Goal: Communication & Community: Answer question/provide support

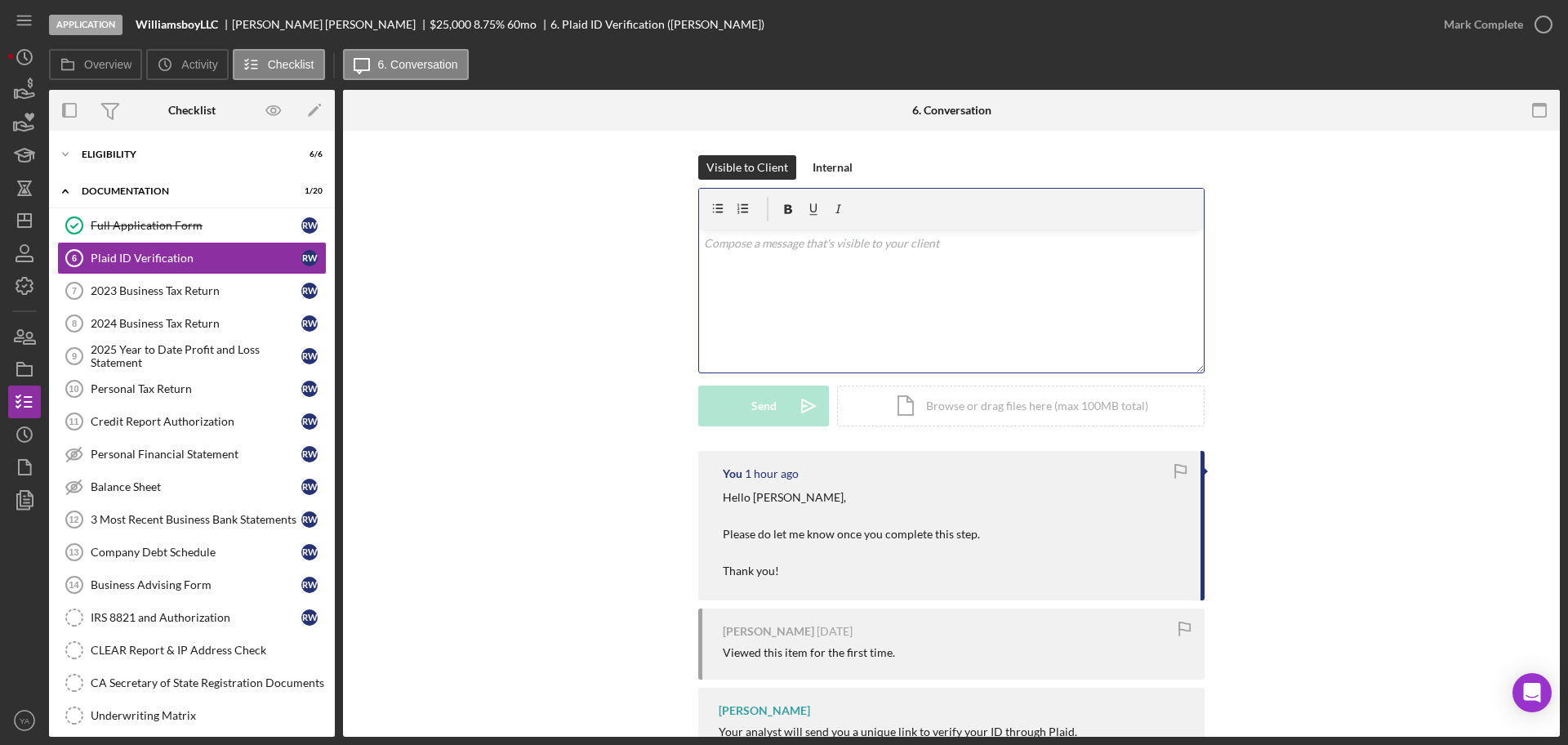
click at [819, 345] on div "v Color teal Color pink Remove color Add row above Add row below Add column bef…" at bounding box center [952, 301] width 505 height 143
click at [757, 397] on div "Send" at bounding box center [764, 406] width 25 height 41
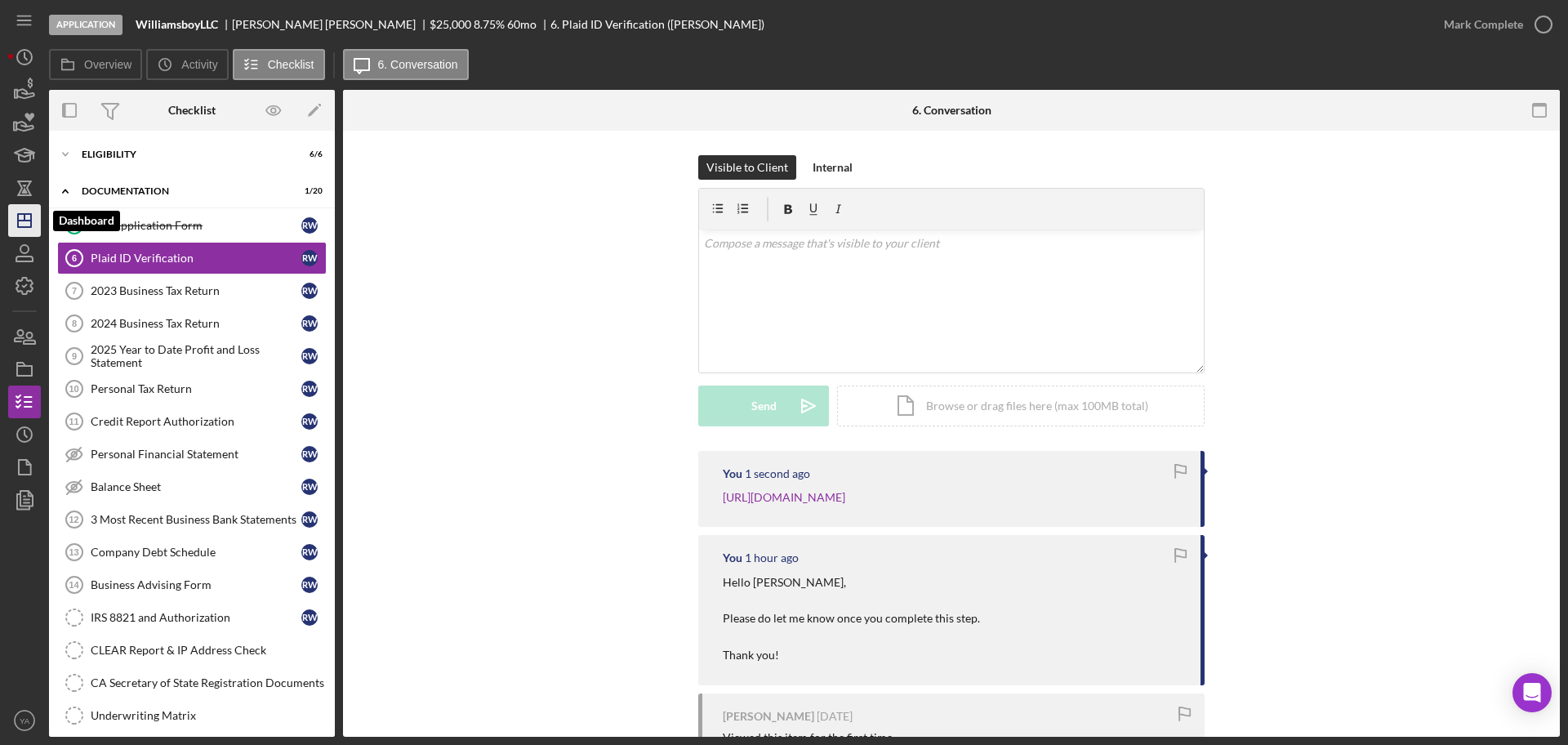
click at [28, 224] on icon "Icon/Dashboard" at bounding box center [25, 221] width 41 height 41
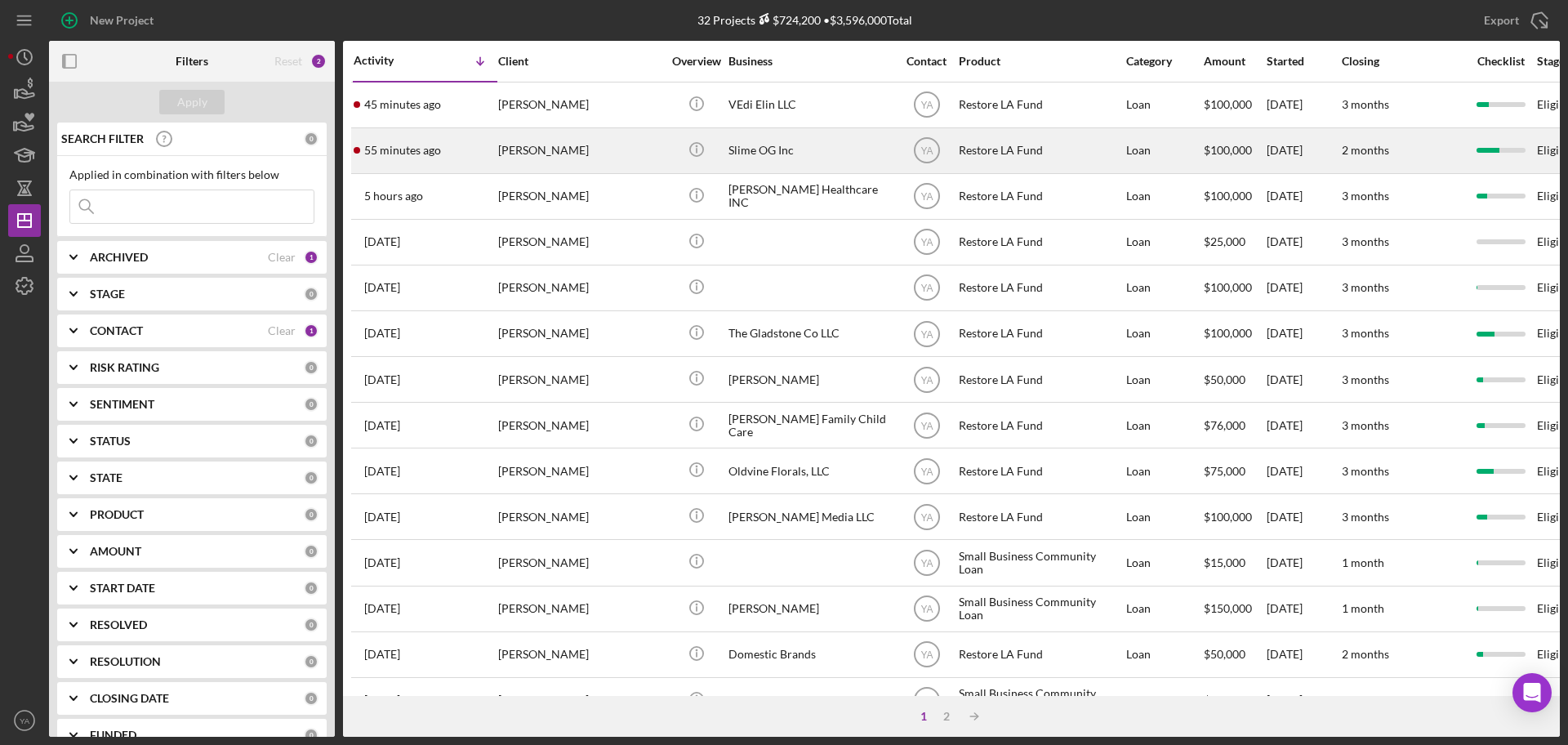
click at [781, 137] on div "Slime OG Inc" at bounding box center [810, 150] width 163 height 43
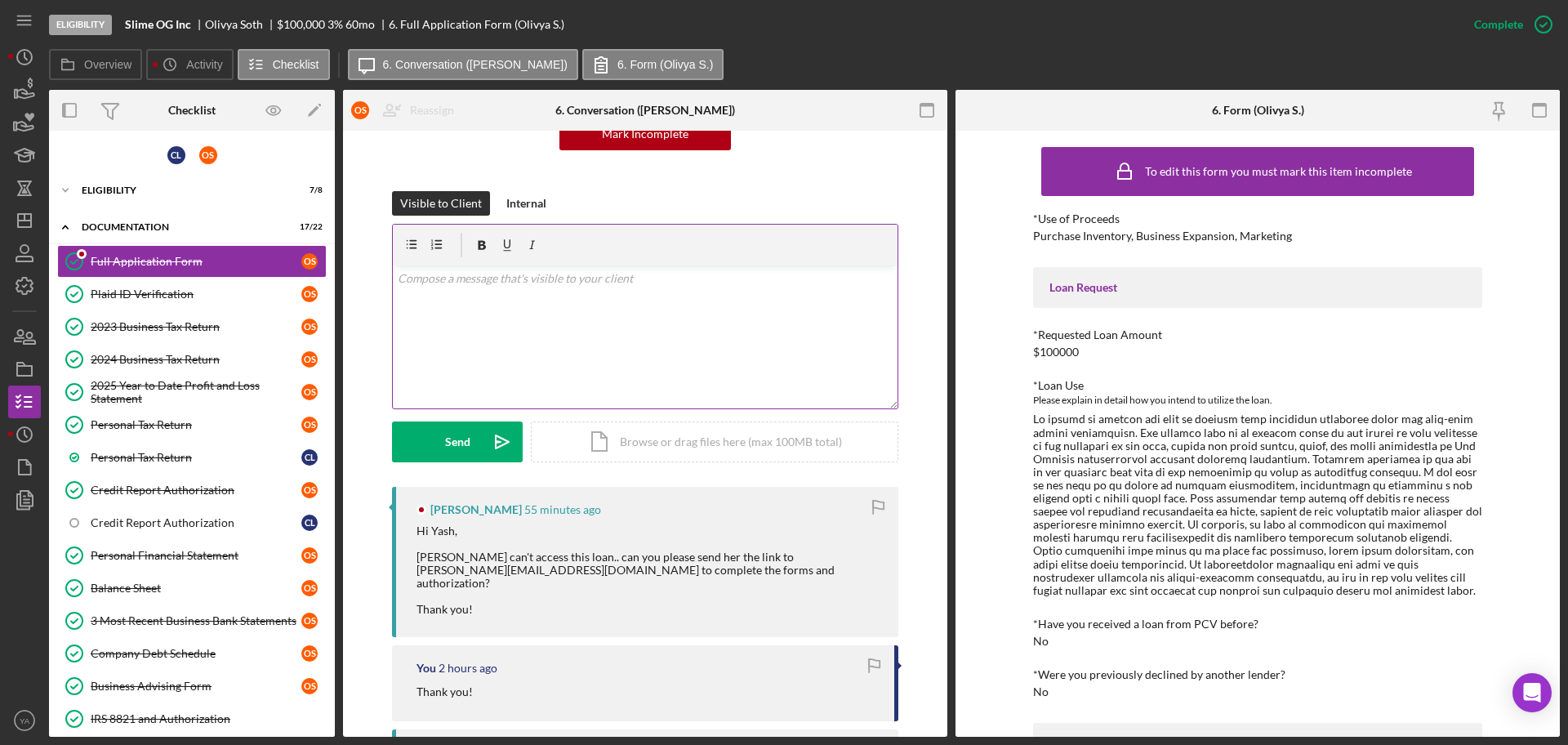
scroll to position [408, 0]
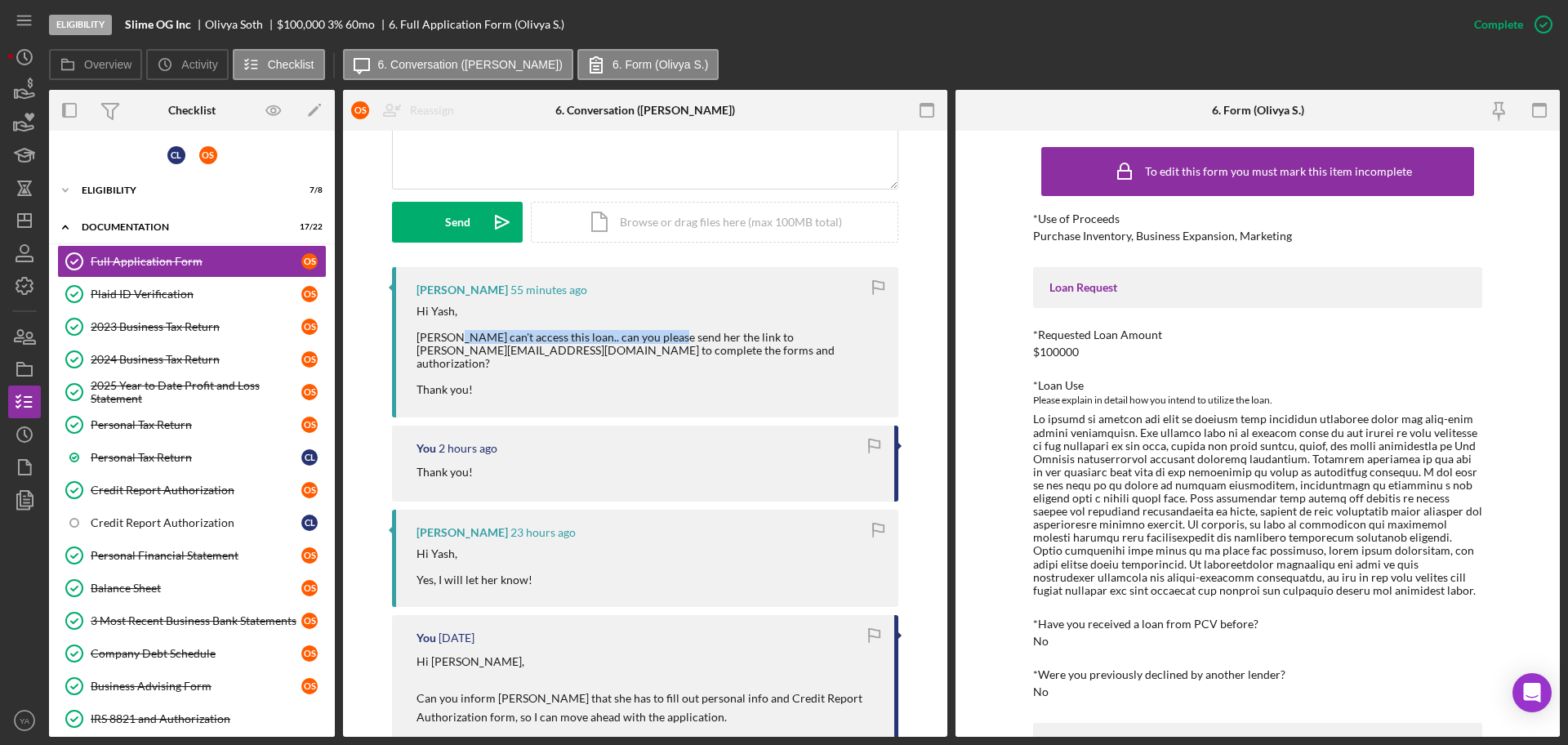
drag, startPoint x: 448, startPoint y: 337, endPoint x: 656, endPoint y: 339, distance: 208.0
click at [656, 339] on div "Hi Yash, [PERSON_NAME] can't access this loan.. can you please send her the lin…" at bounding box center [650, 351] width 466 height 92
click at [168, 156] on div "C L" at bounding box center [176, 155] width 18 height 18
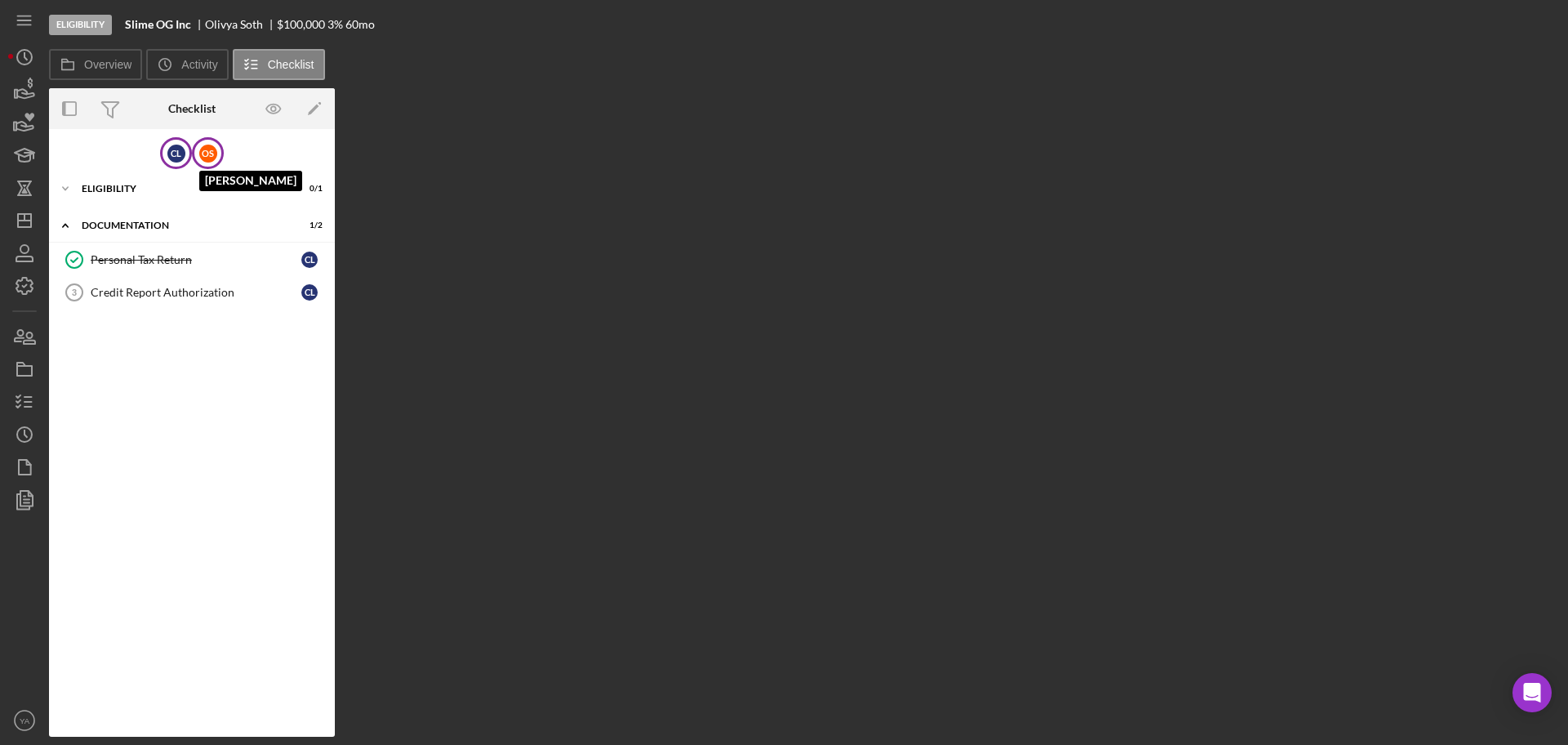
click at [205, 156] on div "O S" at bounding box center [208, 153] width 18 height 18
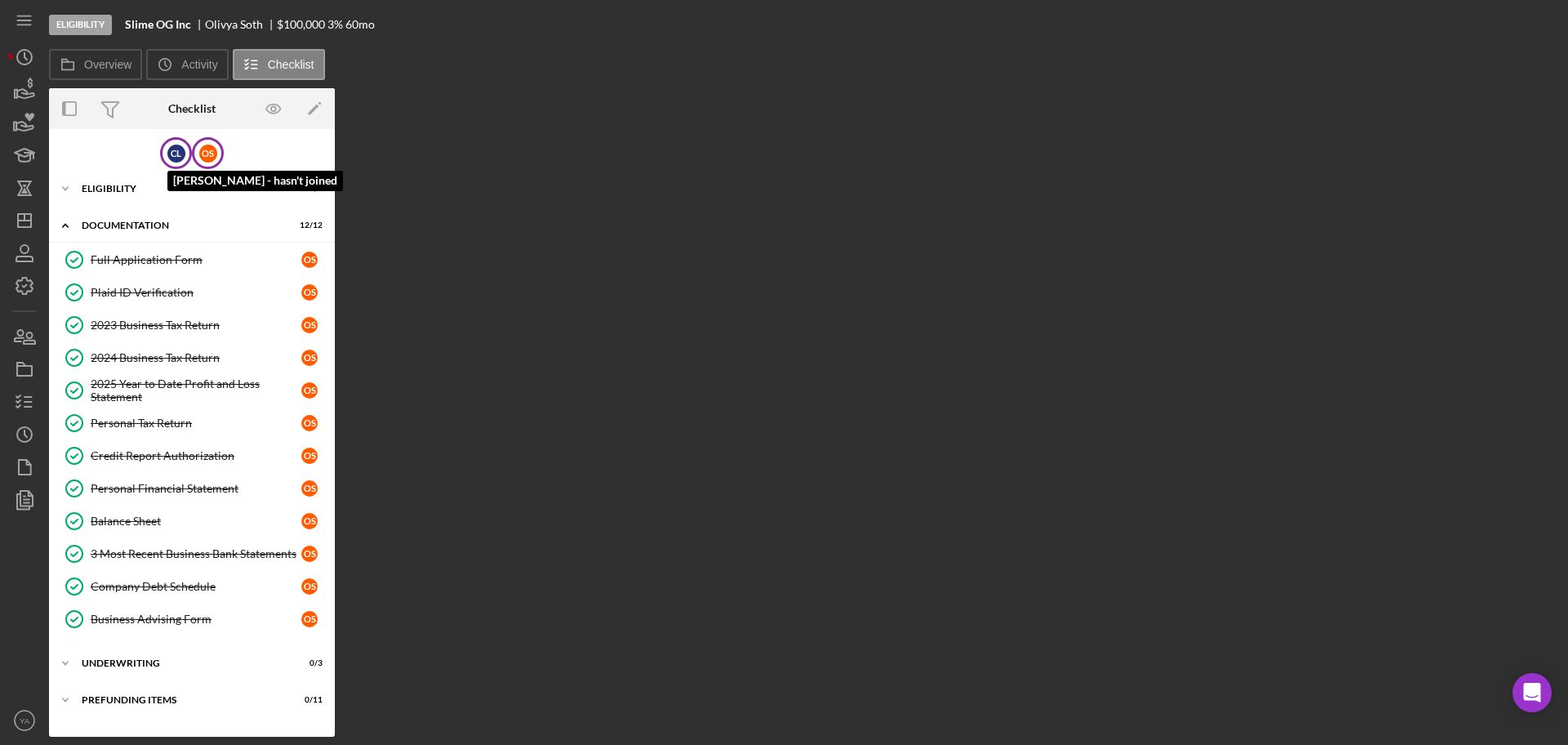
click at [174, 146] on div "C L" at bounding box center [176, 153] width 18 height 18
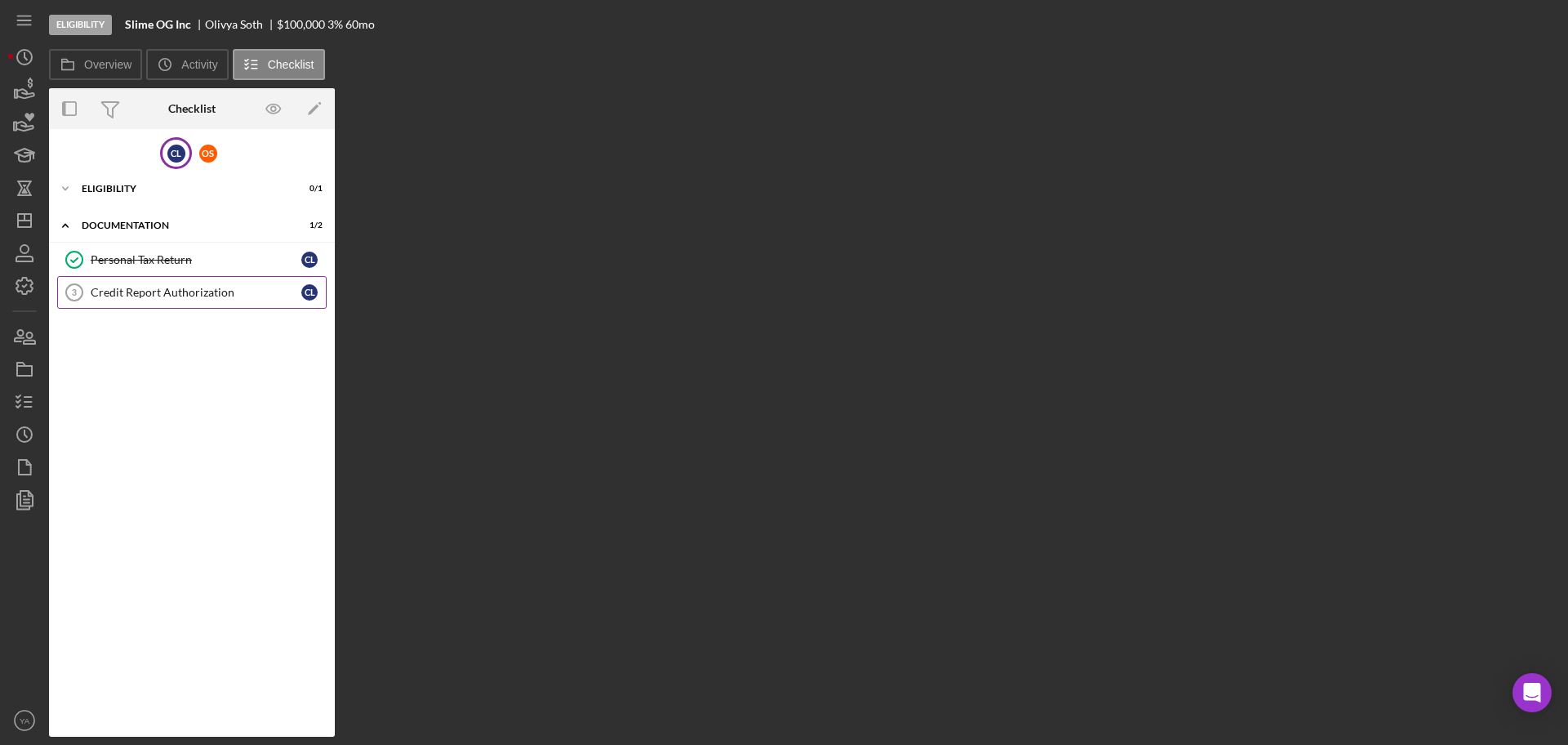
click at [168, 296] on div "Credit Report Authorization" at bounding box center [196, 292] width 210 height 13
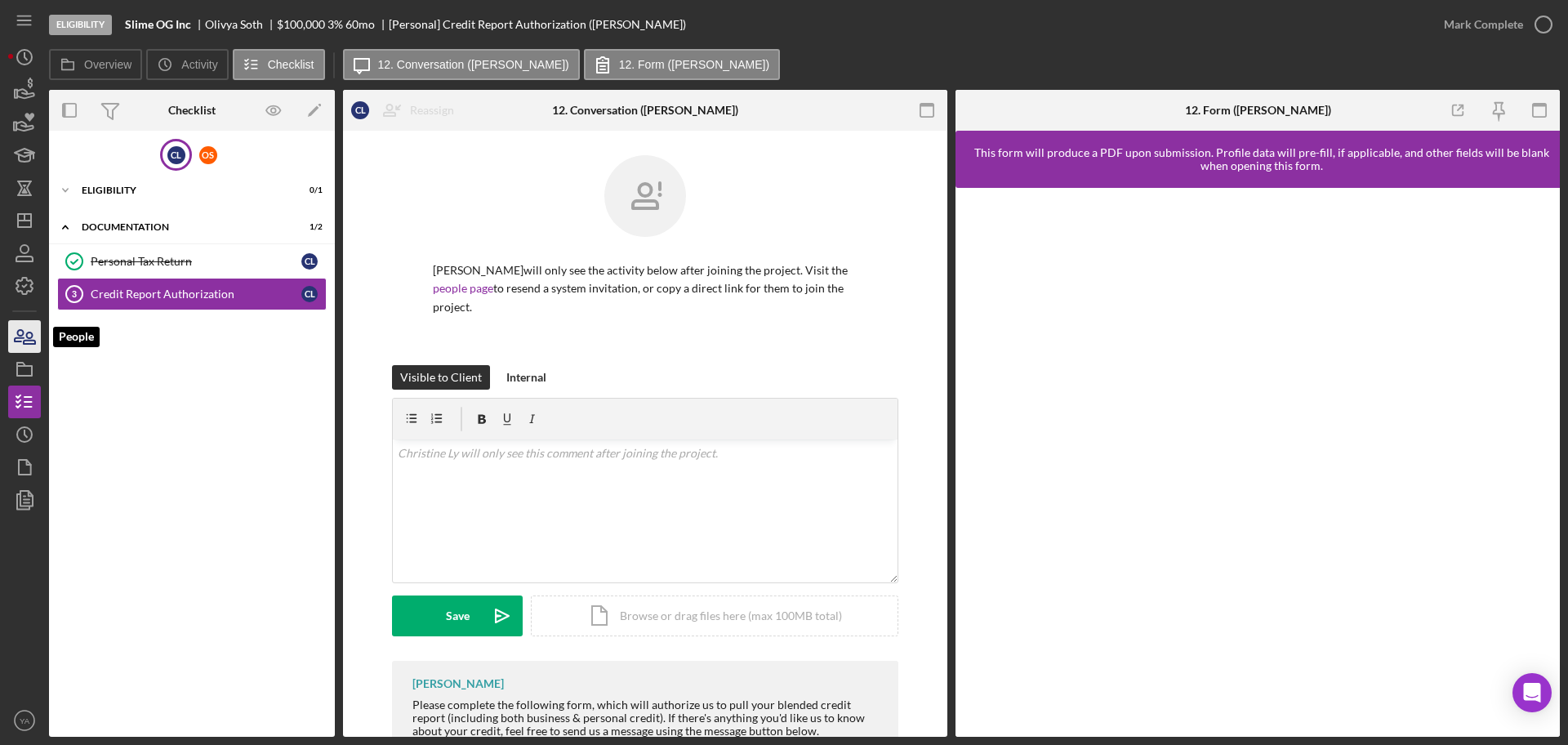
click at [24, 336] on icon "button" at bounding box center [25, 337] width 41 height 41
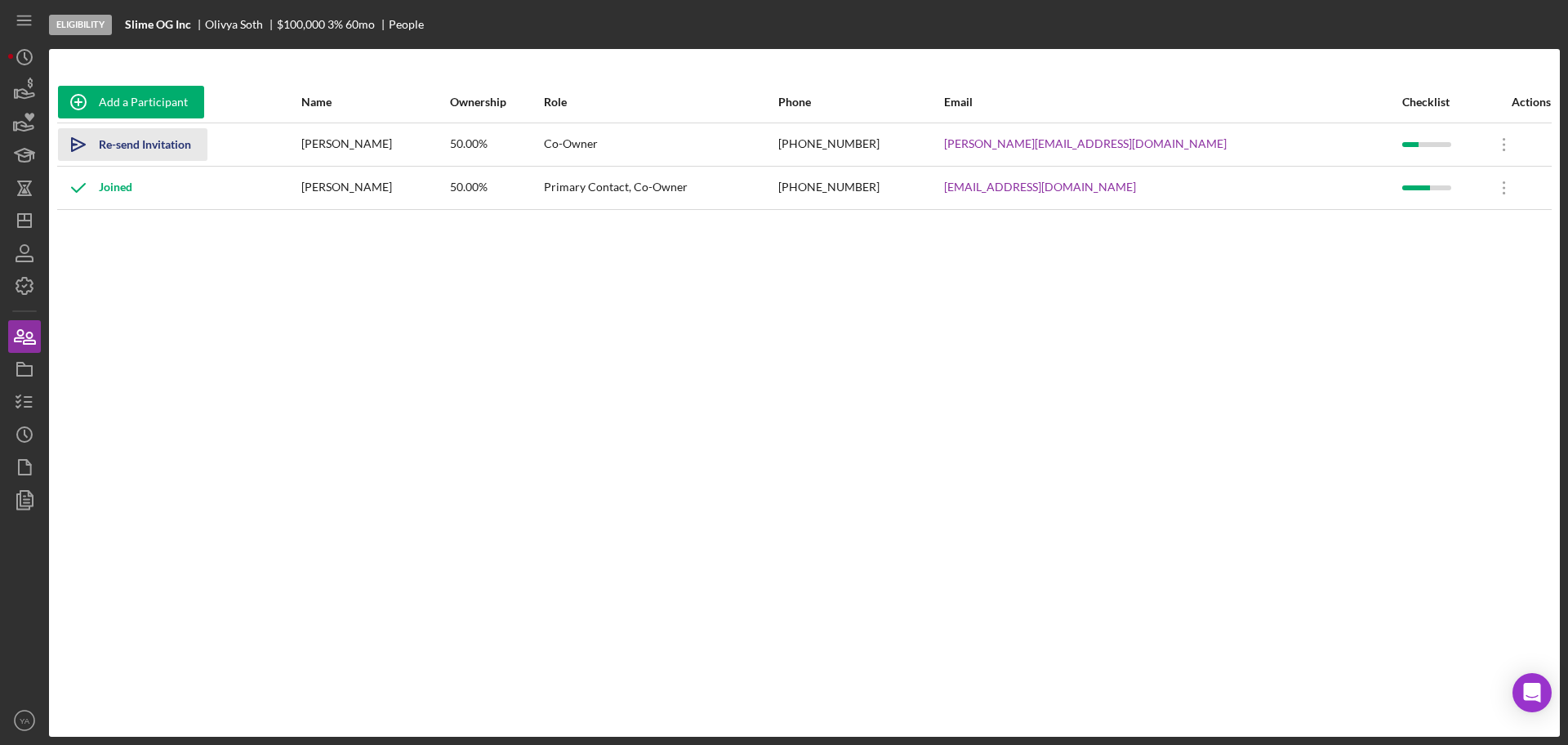
click at [156, 147] on div "Re-send Invitation" at bounding box center [144, 144] width 92 height 33
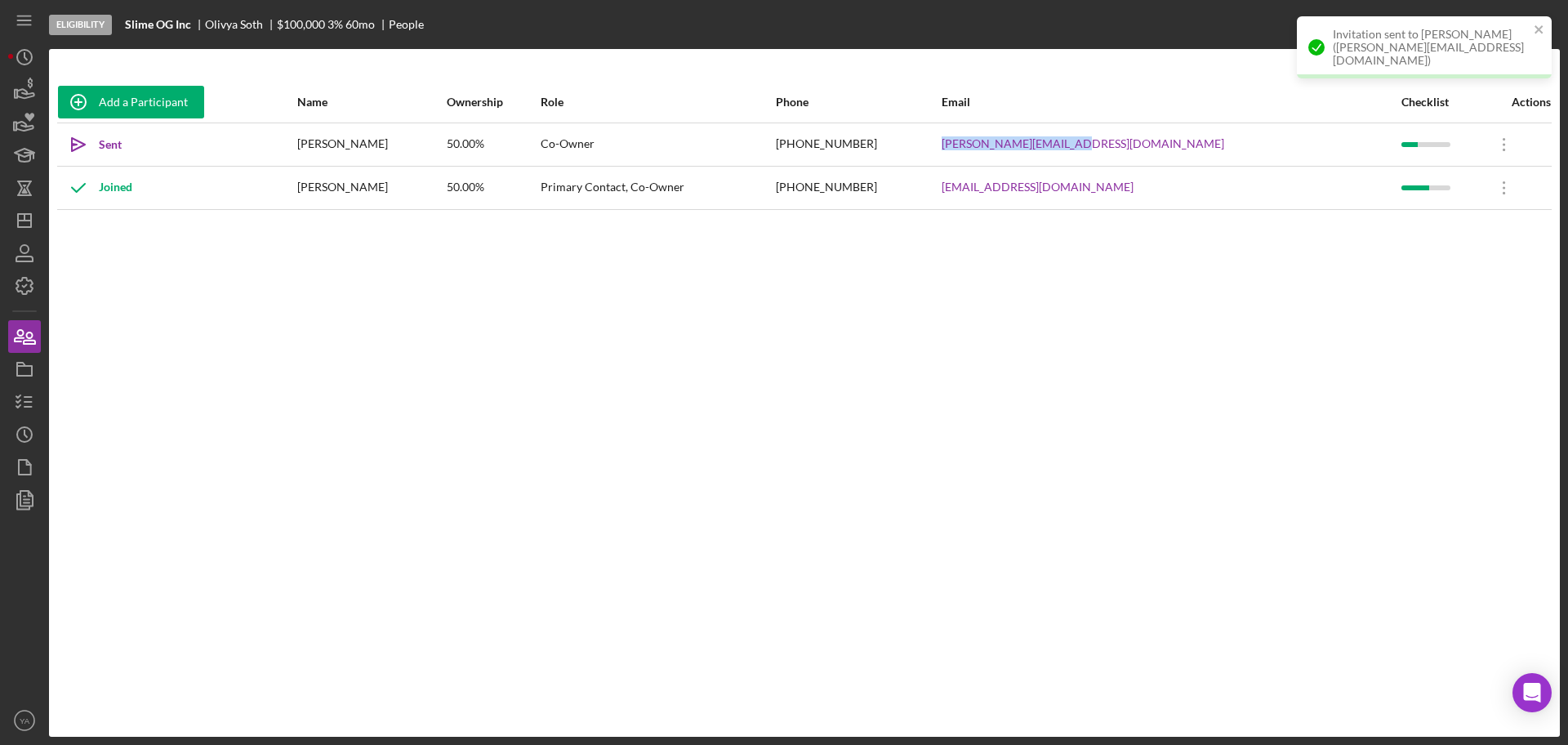
drag, startPoint x: 1255, startPoint y: 140, endPoint x: 1046, endPoint y: 141, distance: 209.0
click at [1046, 141] on tr "Icon/icon-invite-send Sent [PERSON_NAME] 50.00% Co-Owner [PHONE_NUMBER] [PERSON…" at bounding box center [805, 144] width 1495 height 43
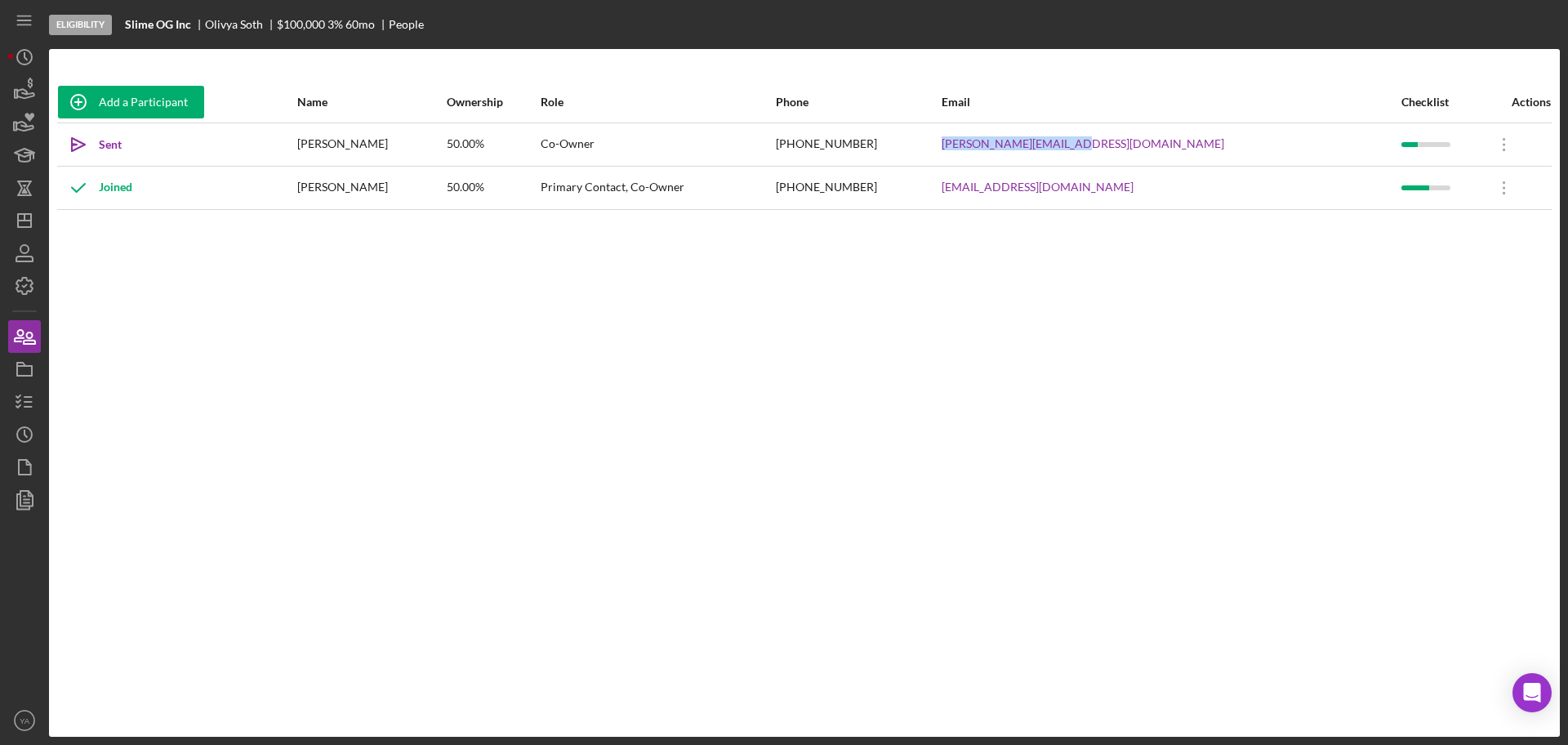
copy tr "[PERSON_NAME][EMAIL_ADDRESS][DOMAIN_NAME]"
click at [15, 229] on icon "Icon/Dashboard" at bounding box center [25, 221] width 41 height 41
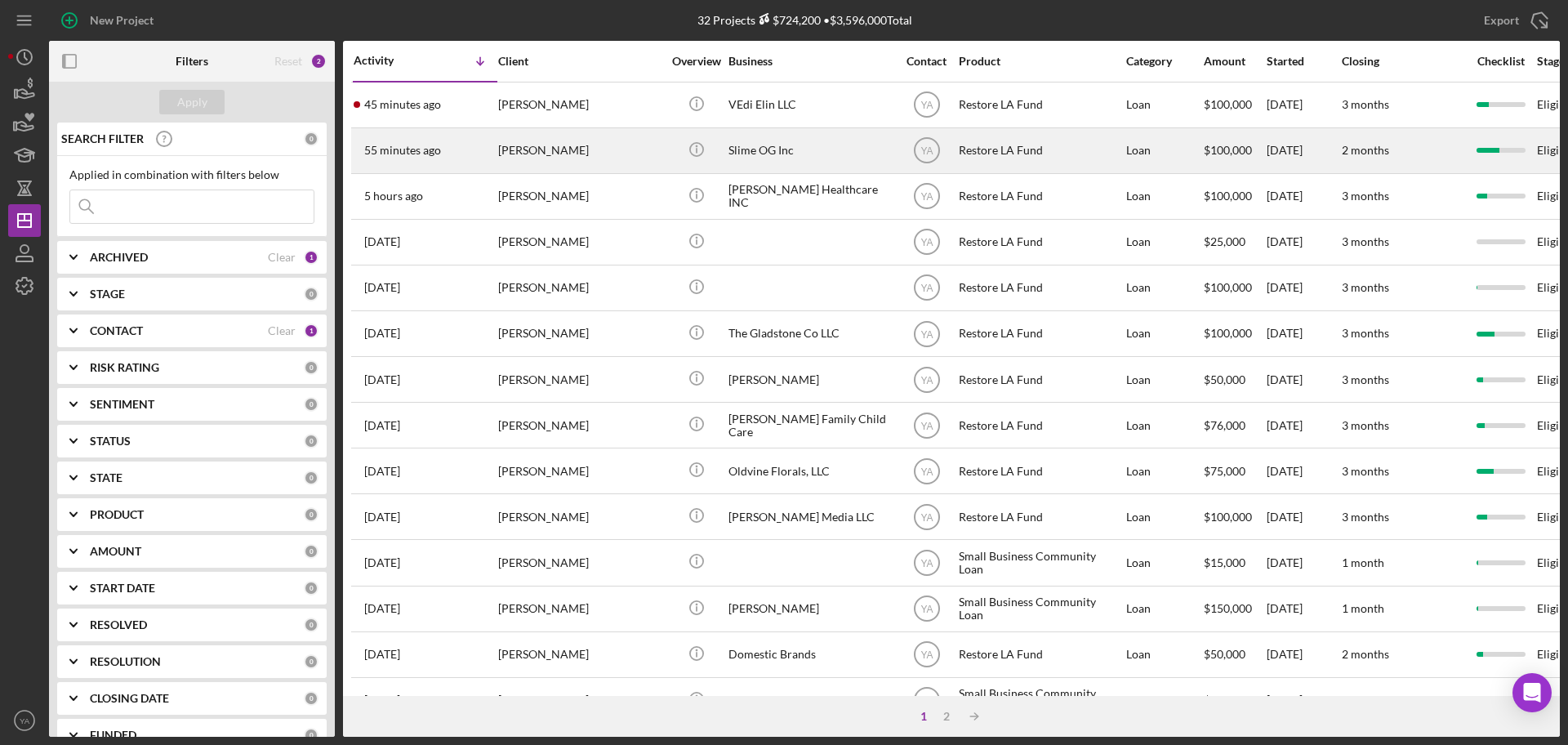
click at [649, 144] on div "[PERSON_NAME]" at bounding box center [580, 150] width 163 height 43
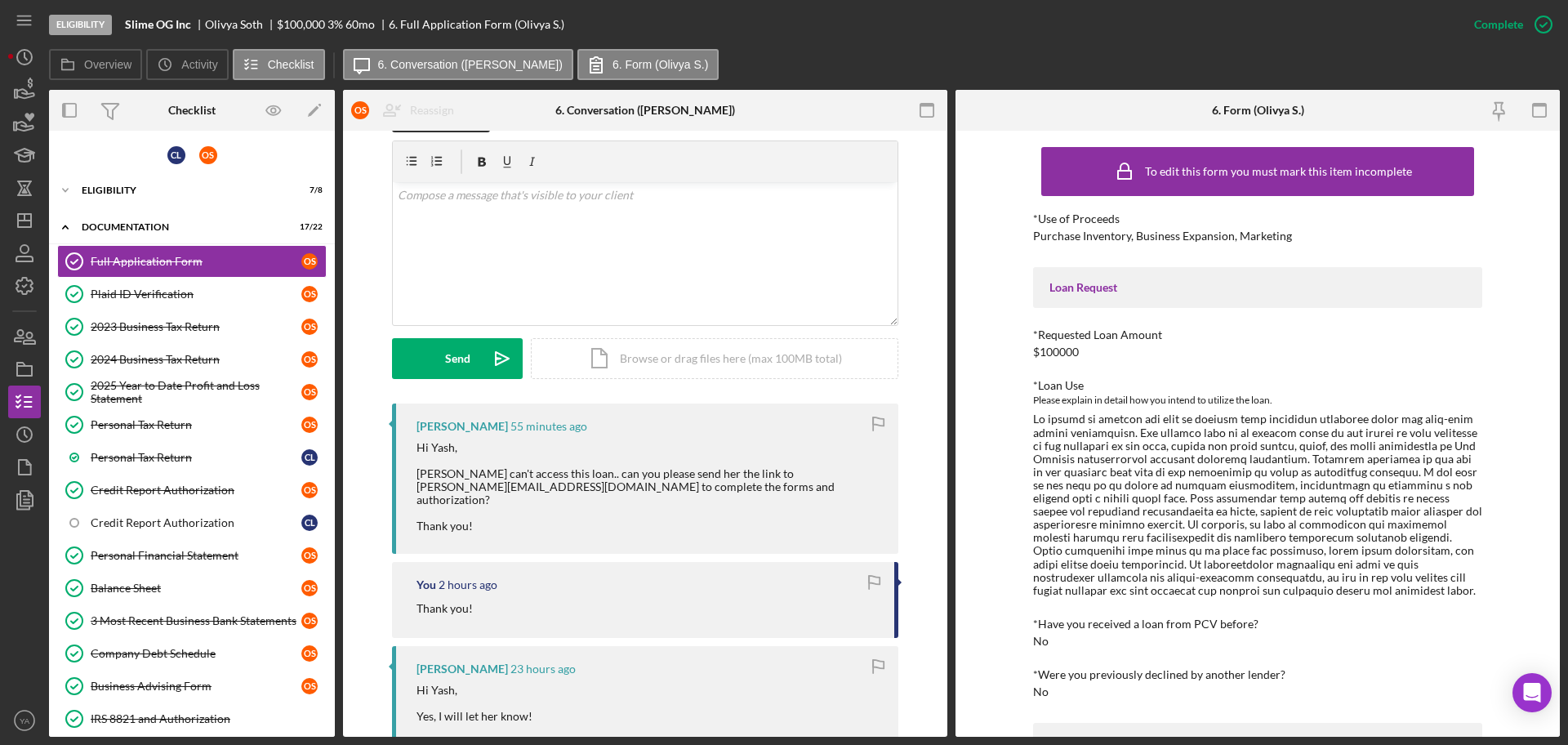
scroll to position [307, 0]
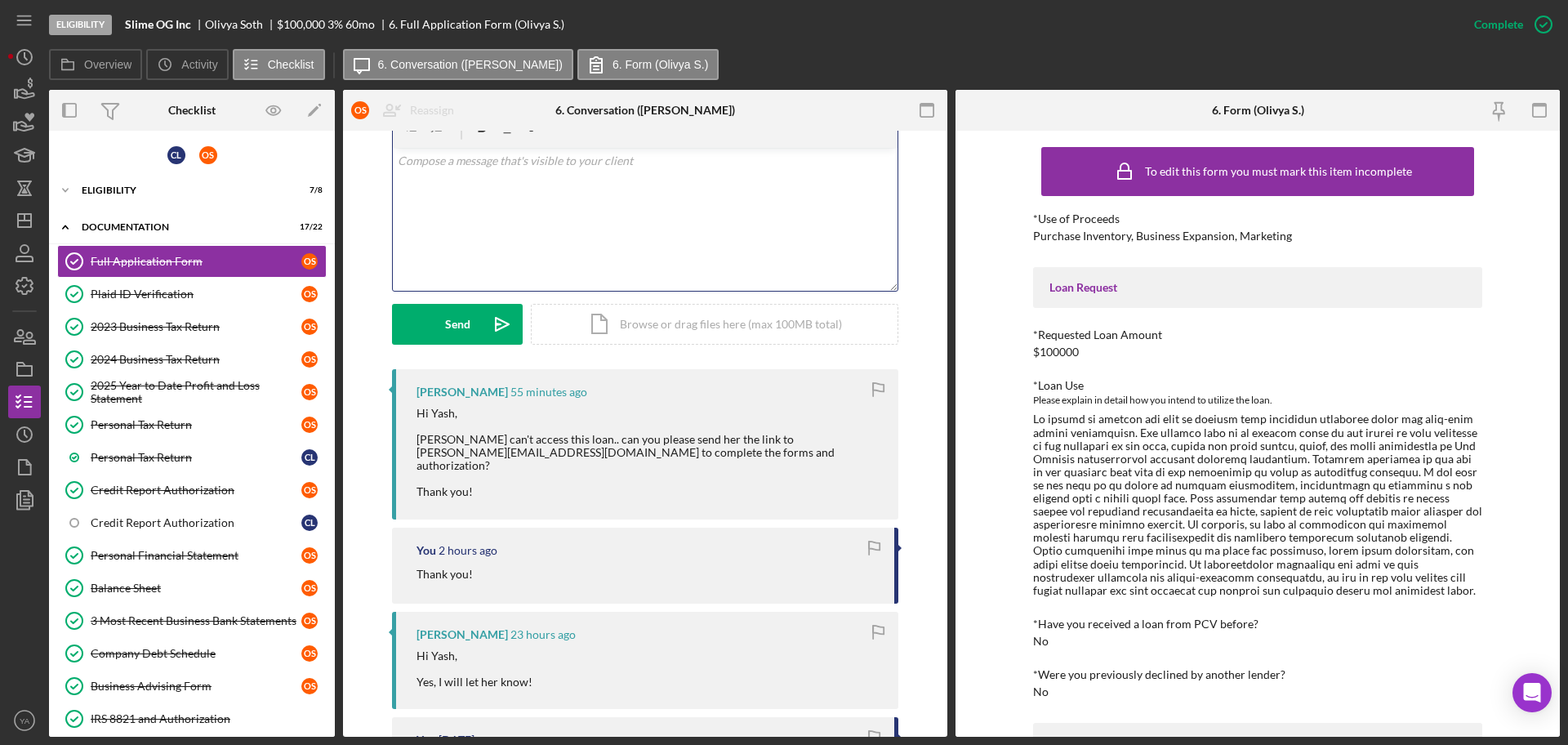
click at [701, 266] on div "v Color teal Color pink Remove color Add row above Add row below Add column bef…" at bounding box center [645, 219] width 505 height 143
click at [552, 235] on div "v Color teal Color pink Remove color Add row above Add row below Add column bef…" at bounding box center [645, 219] width 505 height 143
click at [431, 221] on p "Thank you!" at bounding box center [645, 229] width 496 height 37
click at [449, 180] on p "Hi [PERSON_NAME], I have sent her the link again. Do let me know if she is stil…" at bounding box center [645, 198] width 496 height 91
click at [437, 197] on p "Hi [PERSON_NAME], I have sent her the link again. Do let me know if she is stil…" at bounding box center [645, 198] width 496 height 91
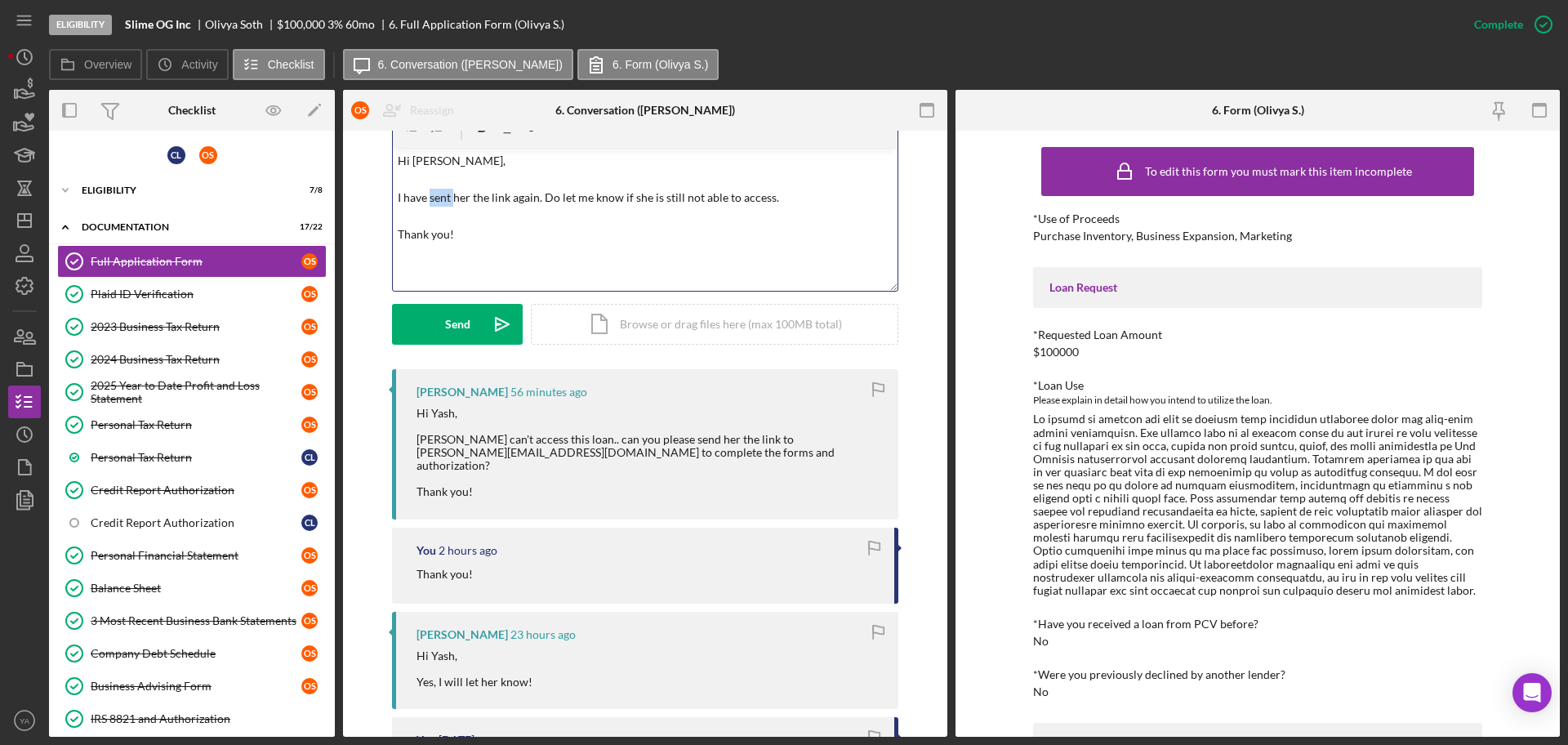
click at [437, 197] on p "Hi [PERSON_NAME], I have sent her the link again. Do let me know if she is stil…" at bounding box center [645, 198] width 496 height 91
click at [487, 193] on p "Hi [PERSON_NAME], I have forwarded her the link again. Do let me know if she is…" at bounding box center [645, 198] width 496 height 91
click at [523, 197] on p "Hi [PERSON_NAME], I have forwarded the link again. Do let me know if she is sti…" at bounding box center [645, 198] width 496 height 91
click at [619, 200] on p "Hi [PERSON_NAME], I have forwarded the link to [PERSON_NAME] again. Do let me k…" at bounding box center [645, 206] width 496 height 109
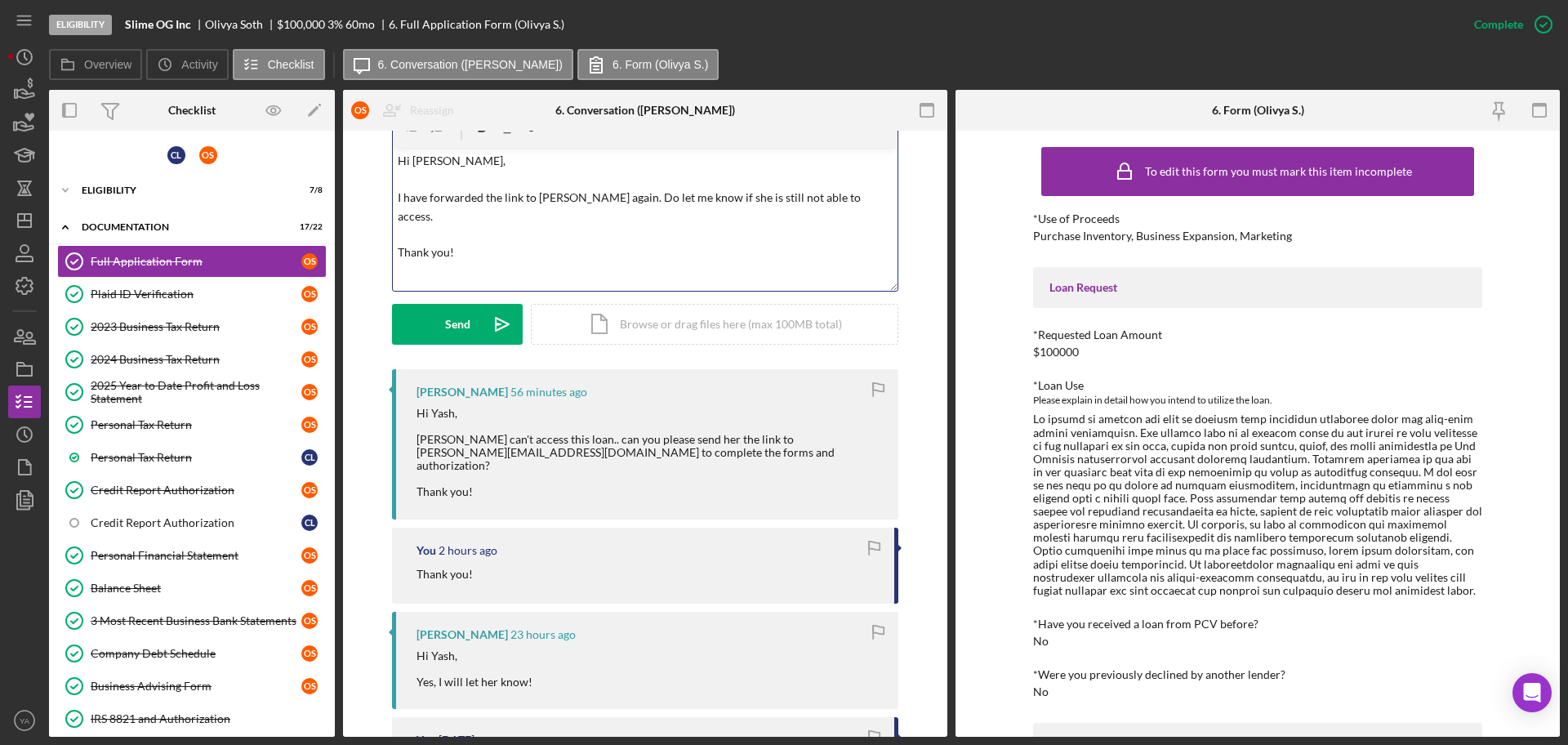
click at [650, 194] on p "Hi [PERSON_NAME], I have forwarded the link to [PERSON_NAME] again. Do let me k…" at bounding box center [645, 206] width 496 height 109
click at [557, 197] on p "Hi [PERSON_NAME], I have forwarded the link to [PERSON_NAME] again. Do let me k…" at bounding box center [645, 206] width 496 height 109
click at [587, 205] on p "Hi [PERSON_NAME], I have forwarded the link to [PERSON_NAME] again. Do let me k…" at bounding box center [645, 206] width 496 height 109
click at [506, 318] on icon "Icon/icon-invite-send" at bounding box center [503, 325] width 41 height 41
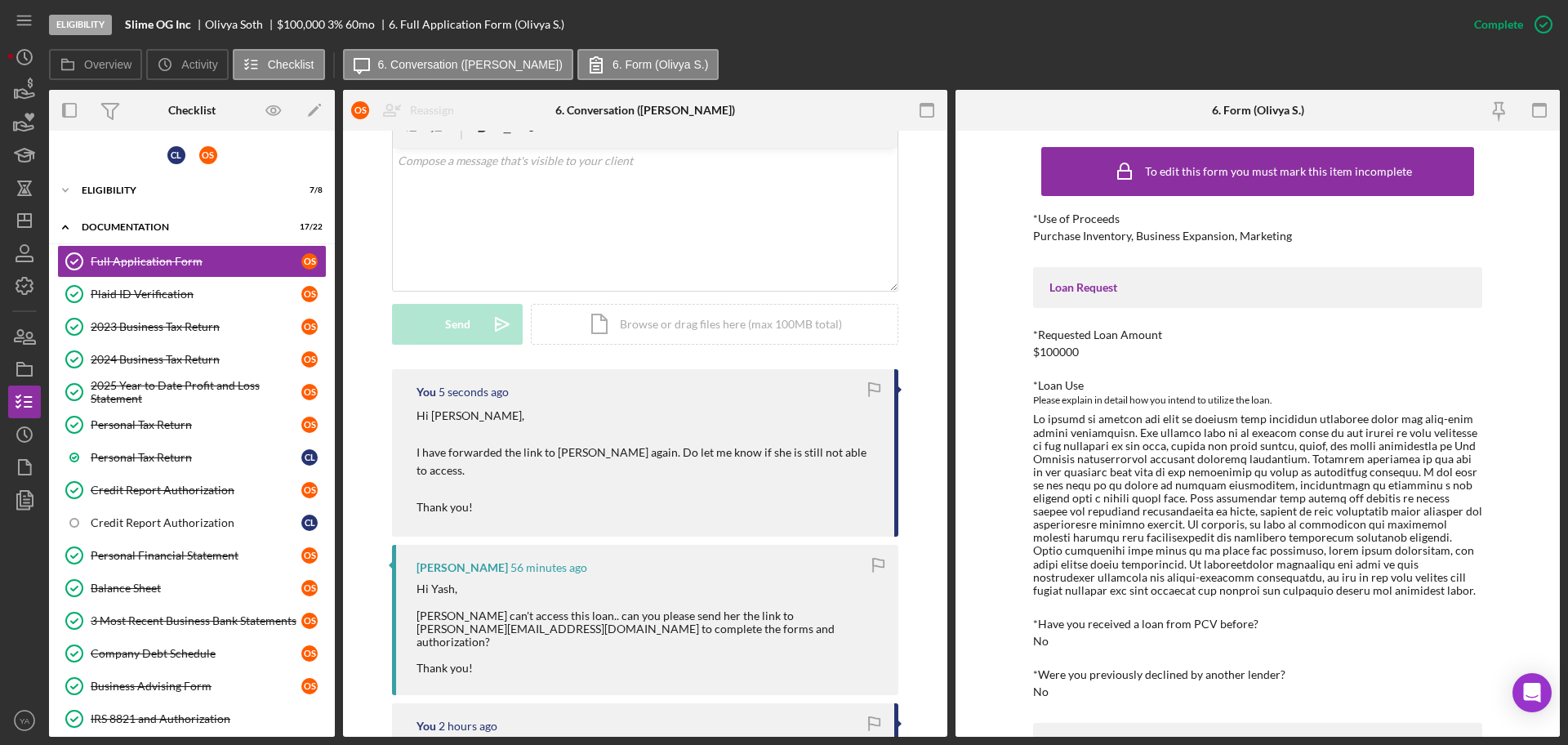
click at [41, 341] on nav "Icon/Menu Icon/Dashboard Dashboard Navigation Divider Mobile Checklist Navigati…" at bounding box center [29, 369] width 41 height 737
click at [0, 345] on div "Eligibility Slime OG Inc Olivya Soth $100,000 $20,000 3 % 60 mo 6. Full Applica…" at bounding box center [784, 372] width 1568 height 745
click at [34, 332] on icon "button" at bounding box center [25, 337] width 41 height 41
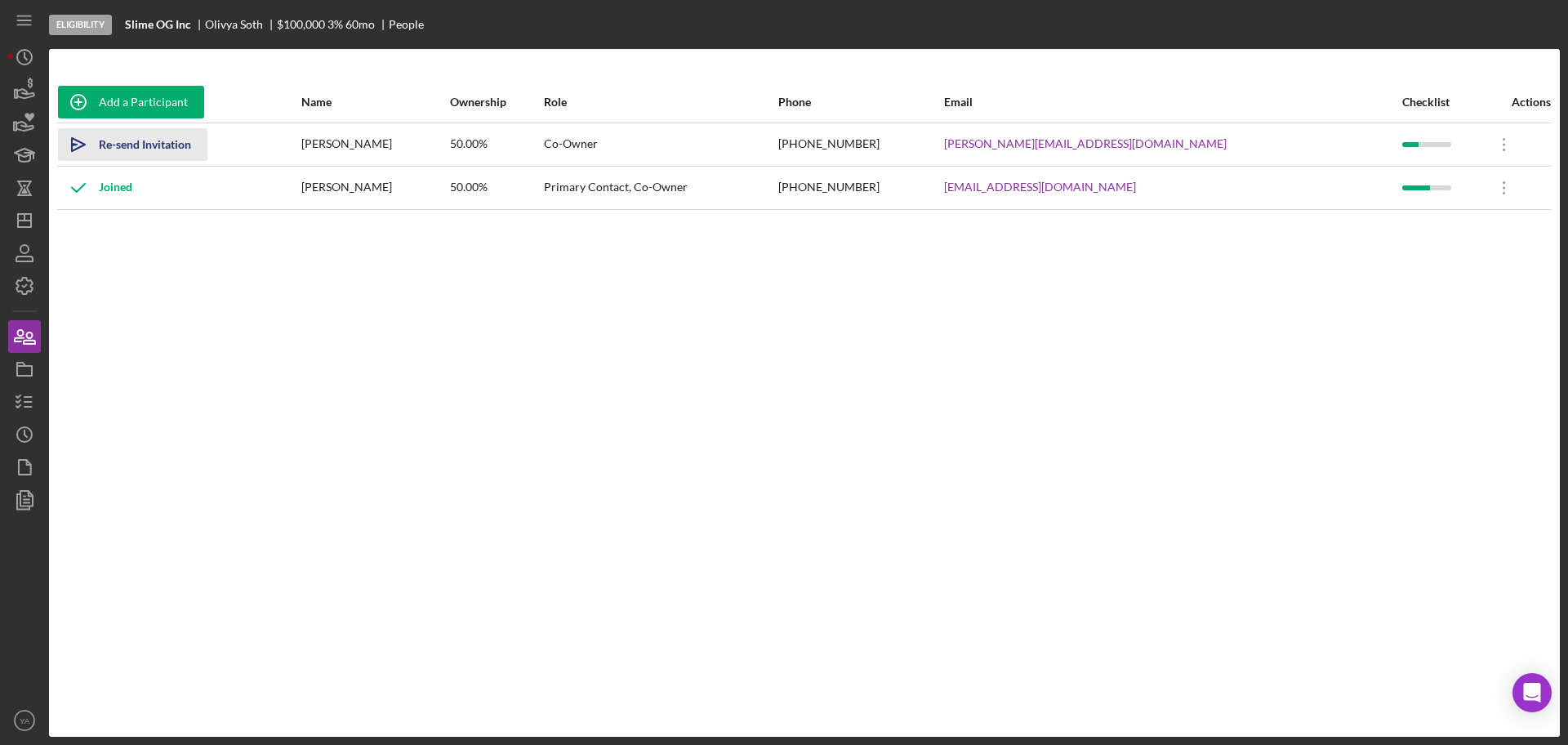
click at [157, 152] on div "Re-send Invitation" at bounding box center [144, 144] width 92 height 33
click at [21, 236] on icon "button" at bounding box center [25, 253] width 41 height 41
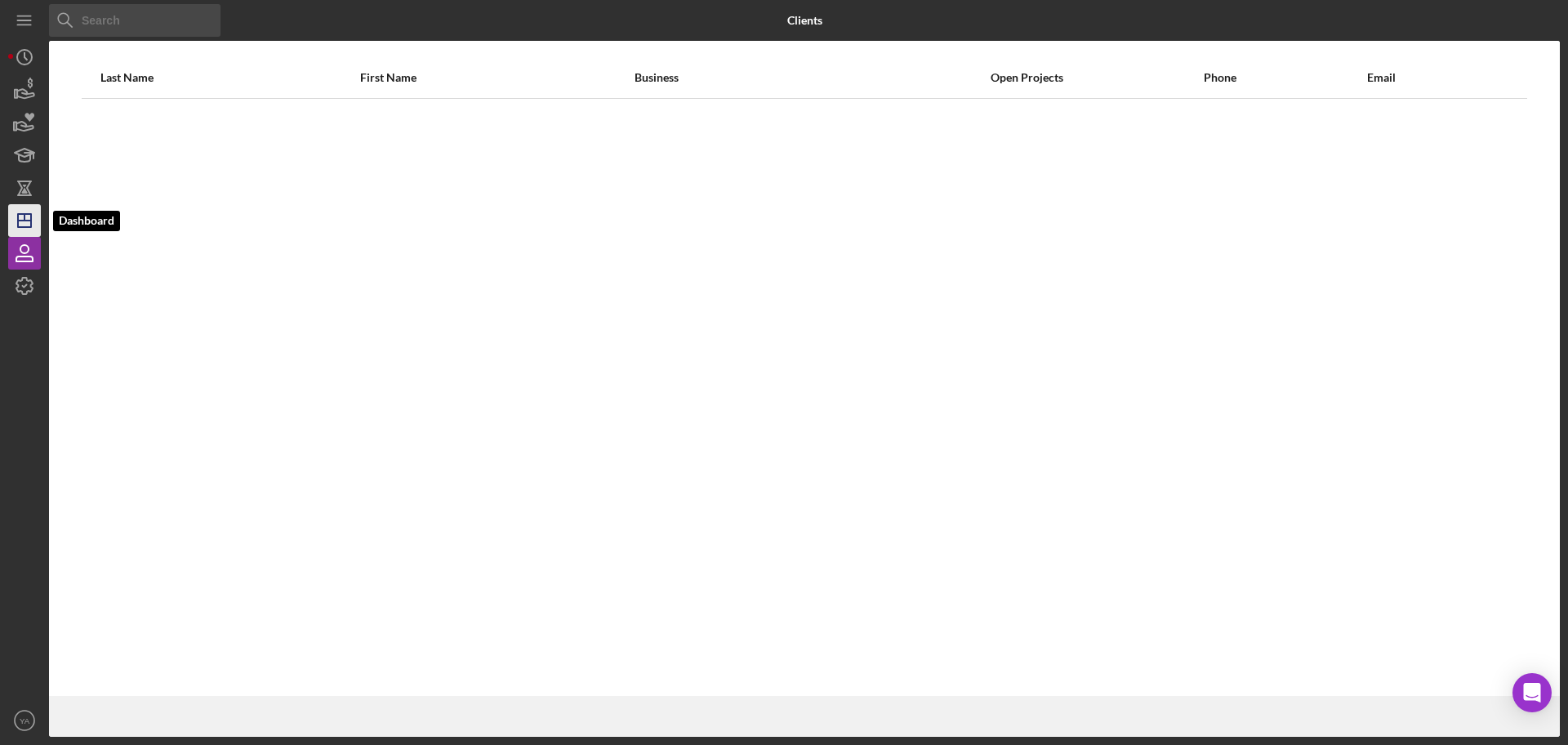
click at [29, 229] on icon "Icon/Dashboard" at bounding box center [25, 221] width 41 height 41
